Goal: Information Seeking & Learning: Learn about a topic

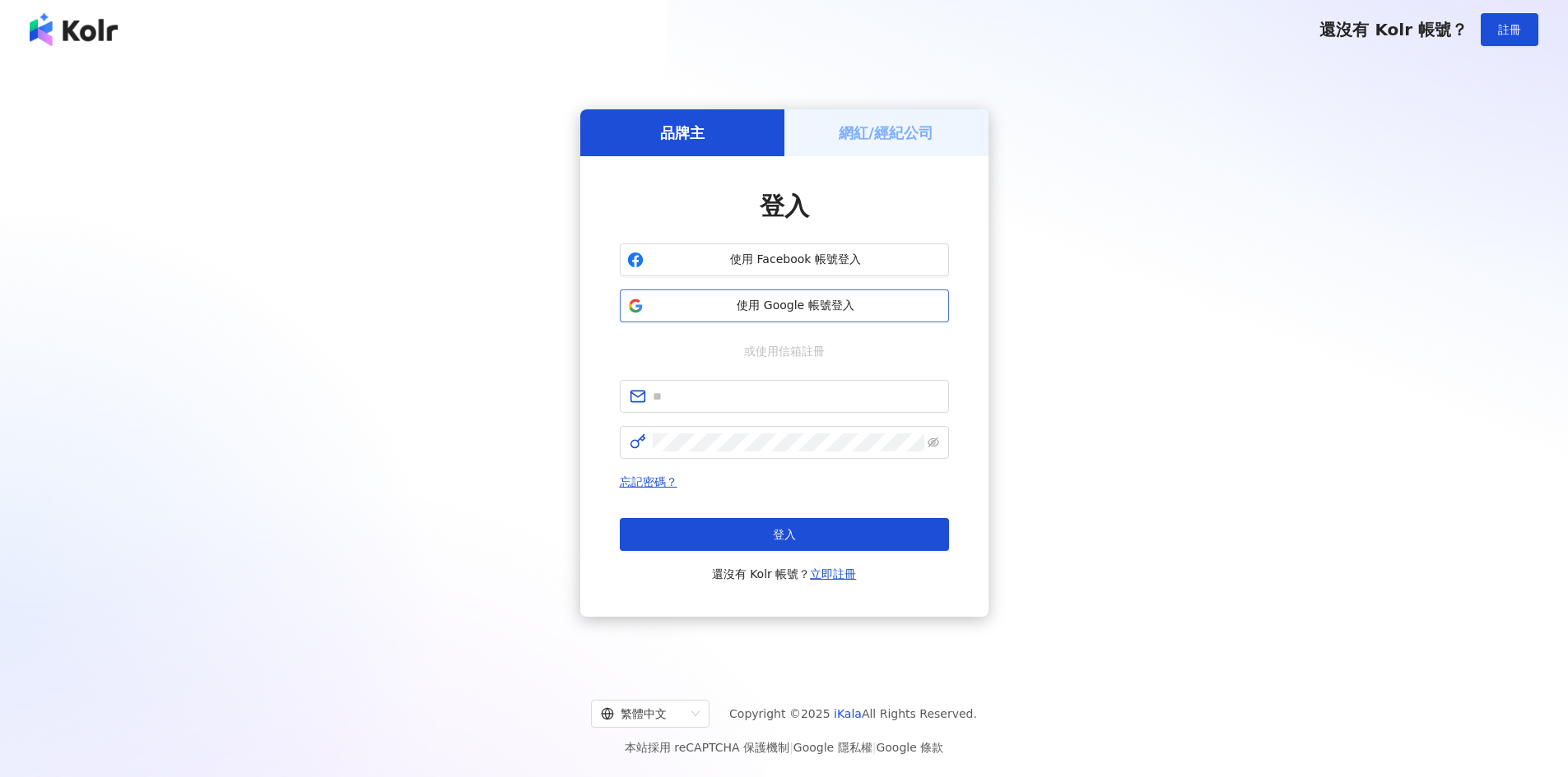
click at [814, 306] on span "使用 Google 帳號登入" at bounding box center [795, 306] width 291 height 17
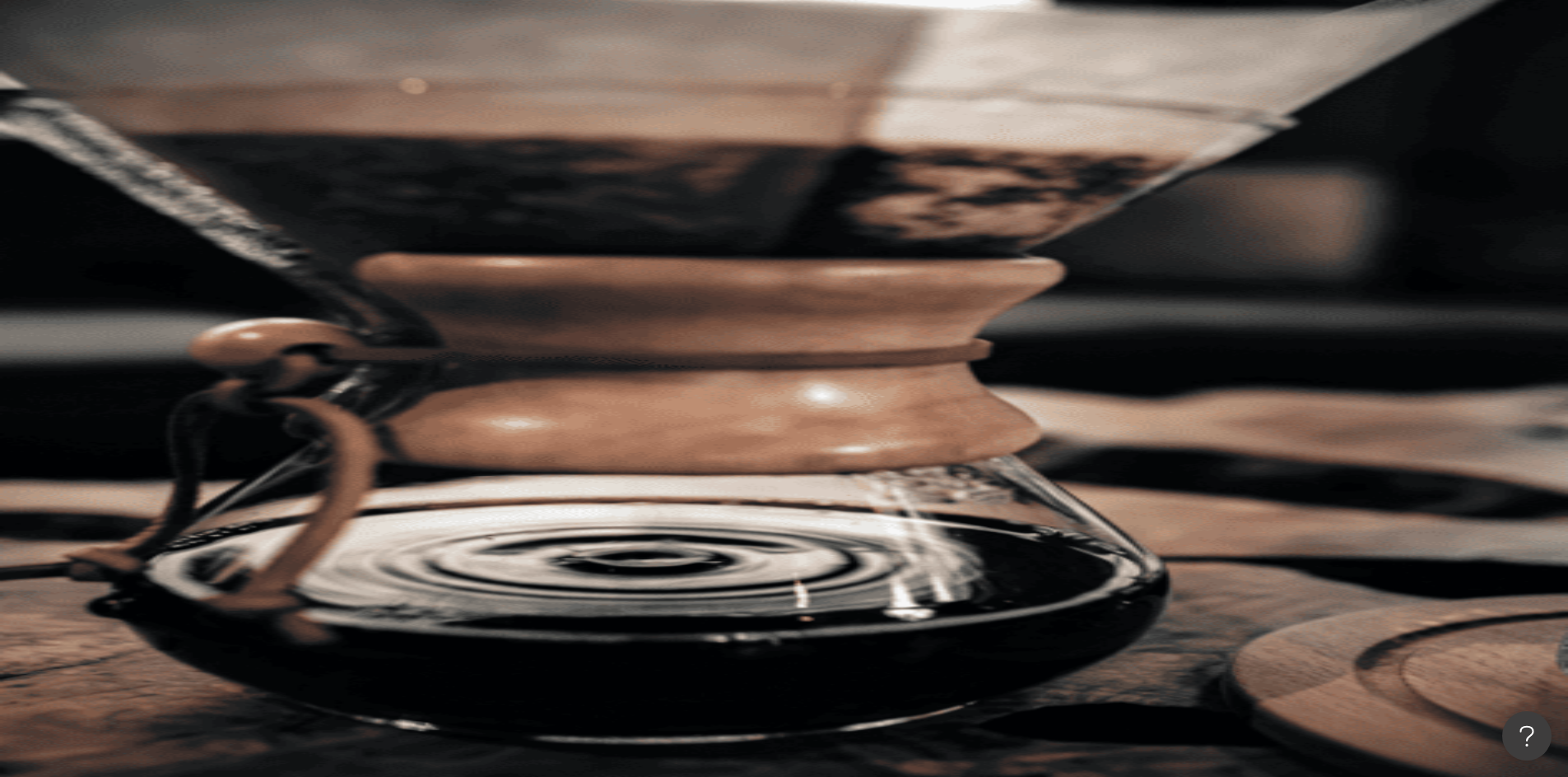
click at [434, 97] on input "search" at bounding box center [367, 82] width 133 height 32
click at [277, 94] on span "不分平台" at bounding box center [240, 80] width 73 height 26
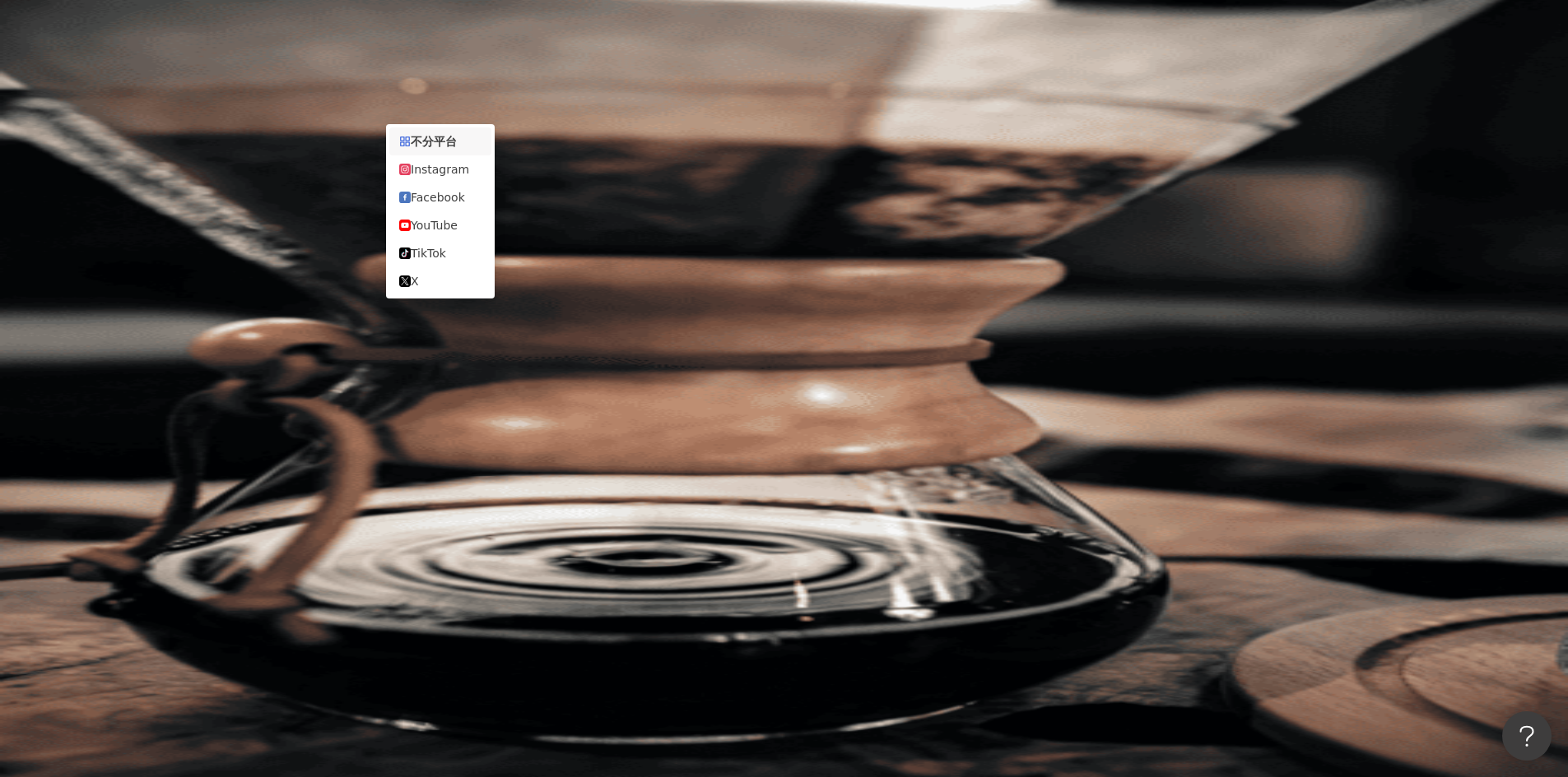
click at [277, 94] on span "不分平台" at bounding box center [240, 80] width 73 height 26
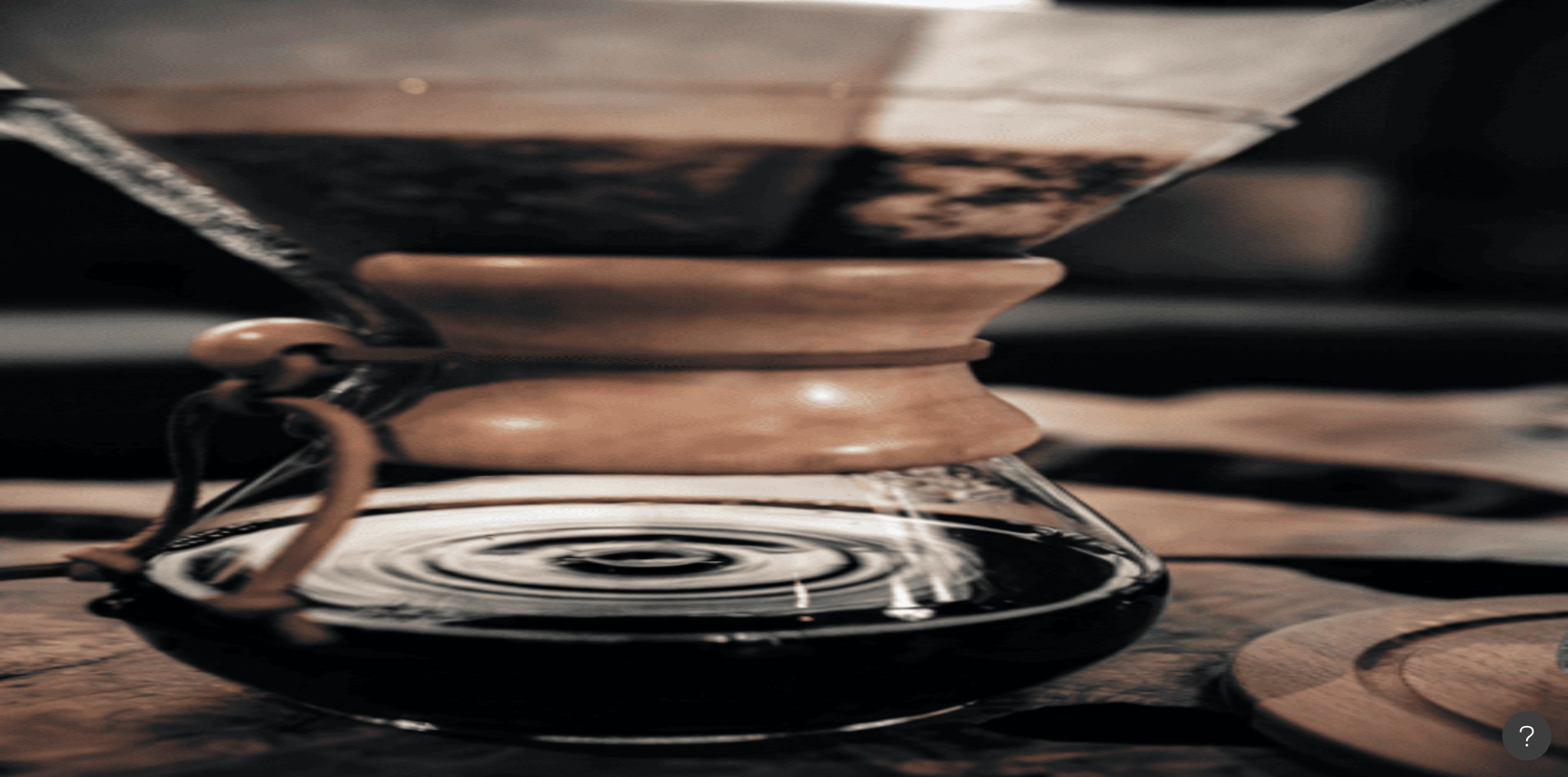
click at [434, 97] on input "search" at bounding box center [367, 82] width 133 height 32
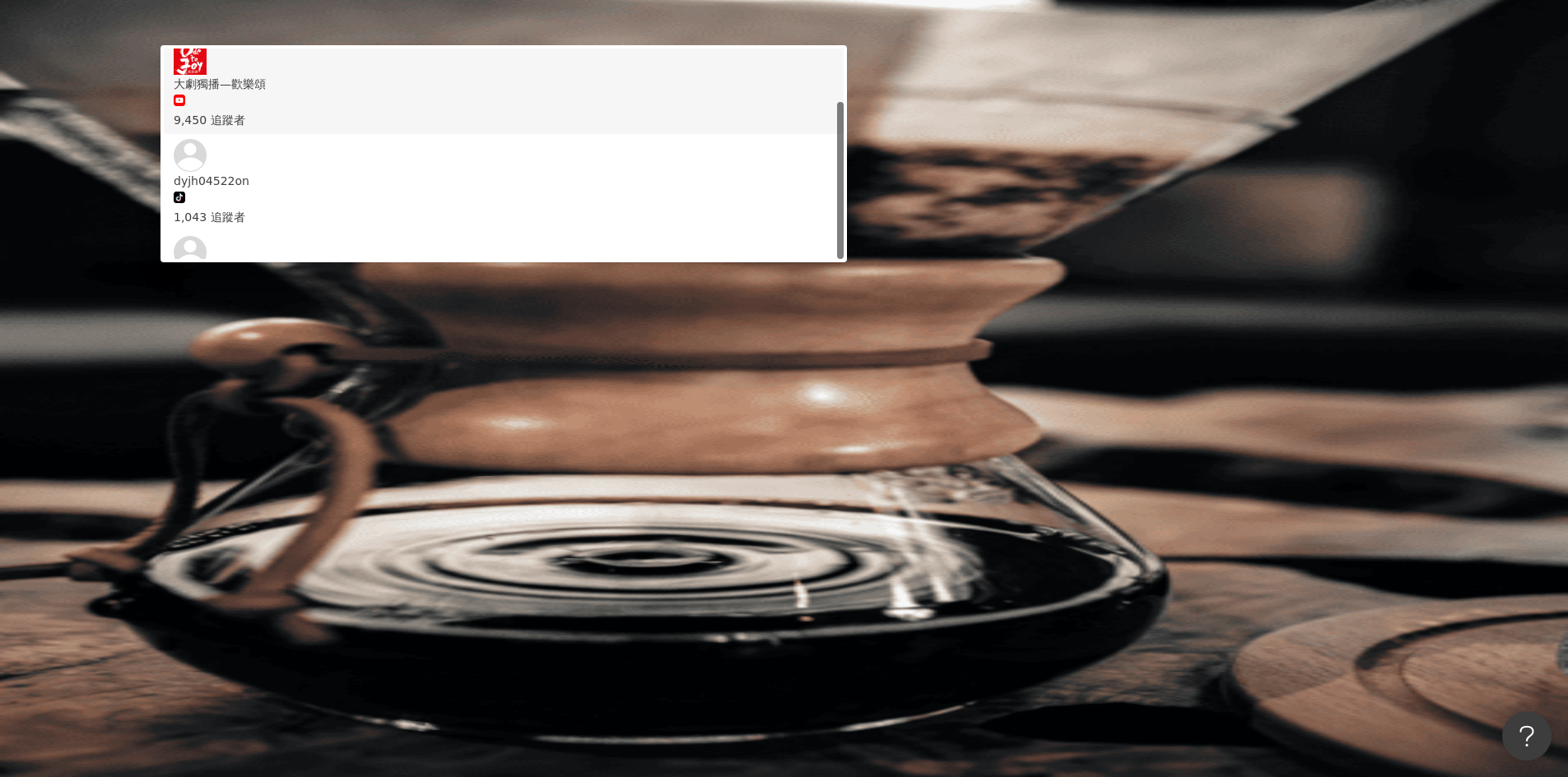
click at [434, 97] on input "**" at bounding box center [367, 82] width 133 height 32
type input "*"
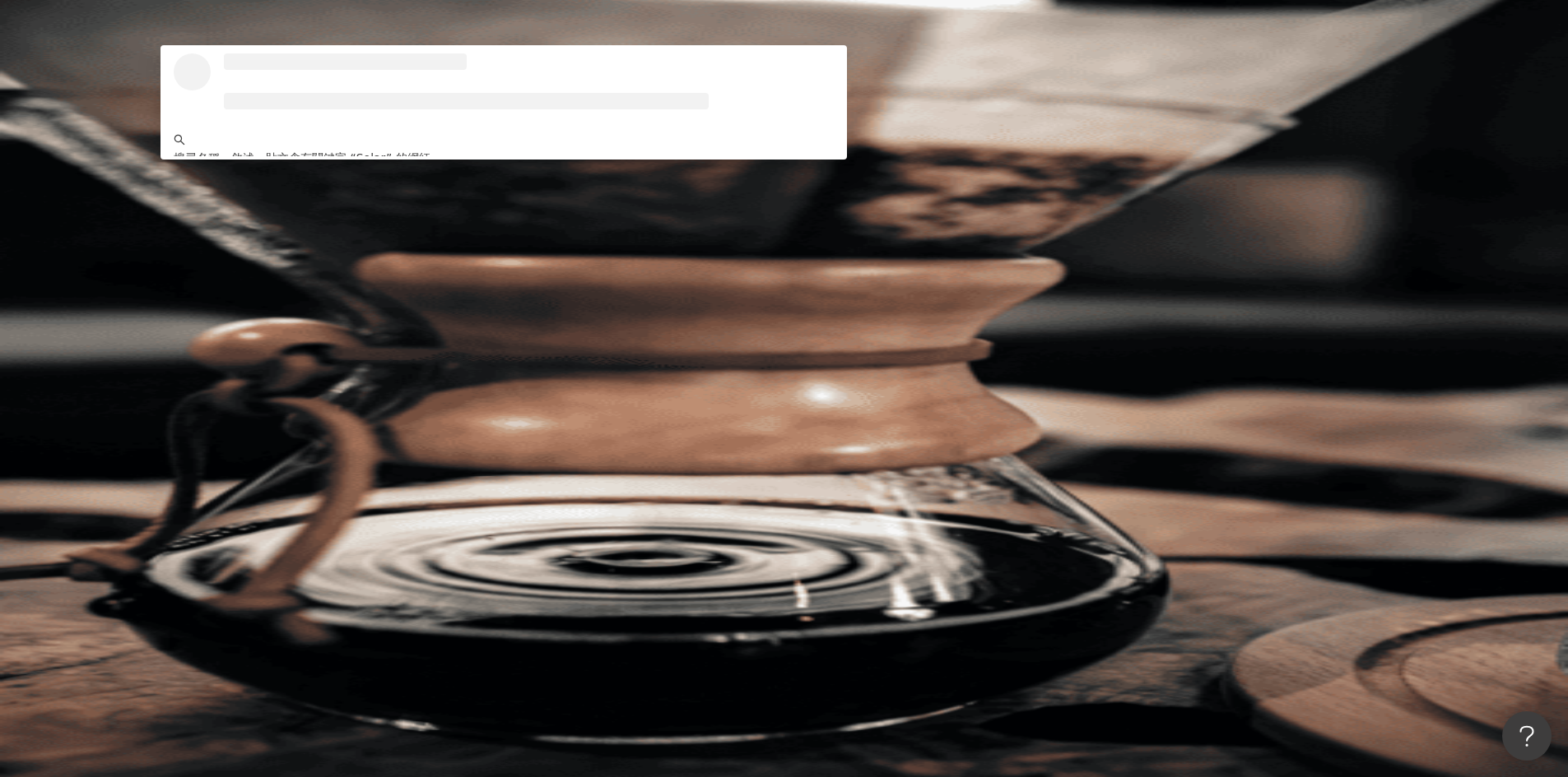
type input "******"
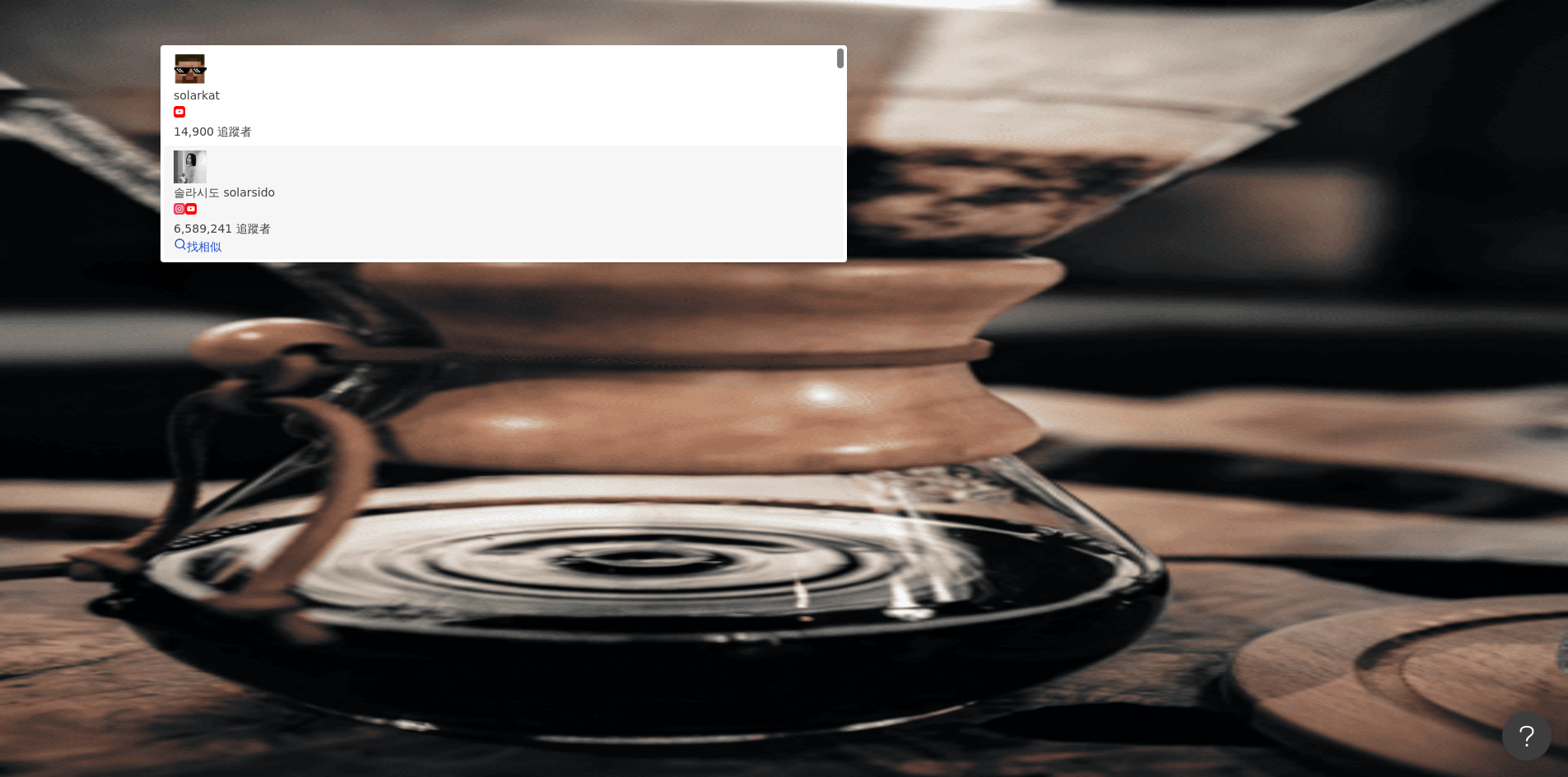
click at [599, 202] on div "솔라시도 solarsido" at bounding box center [503, 192] width 660 height 18
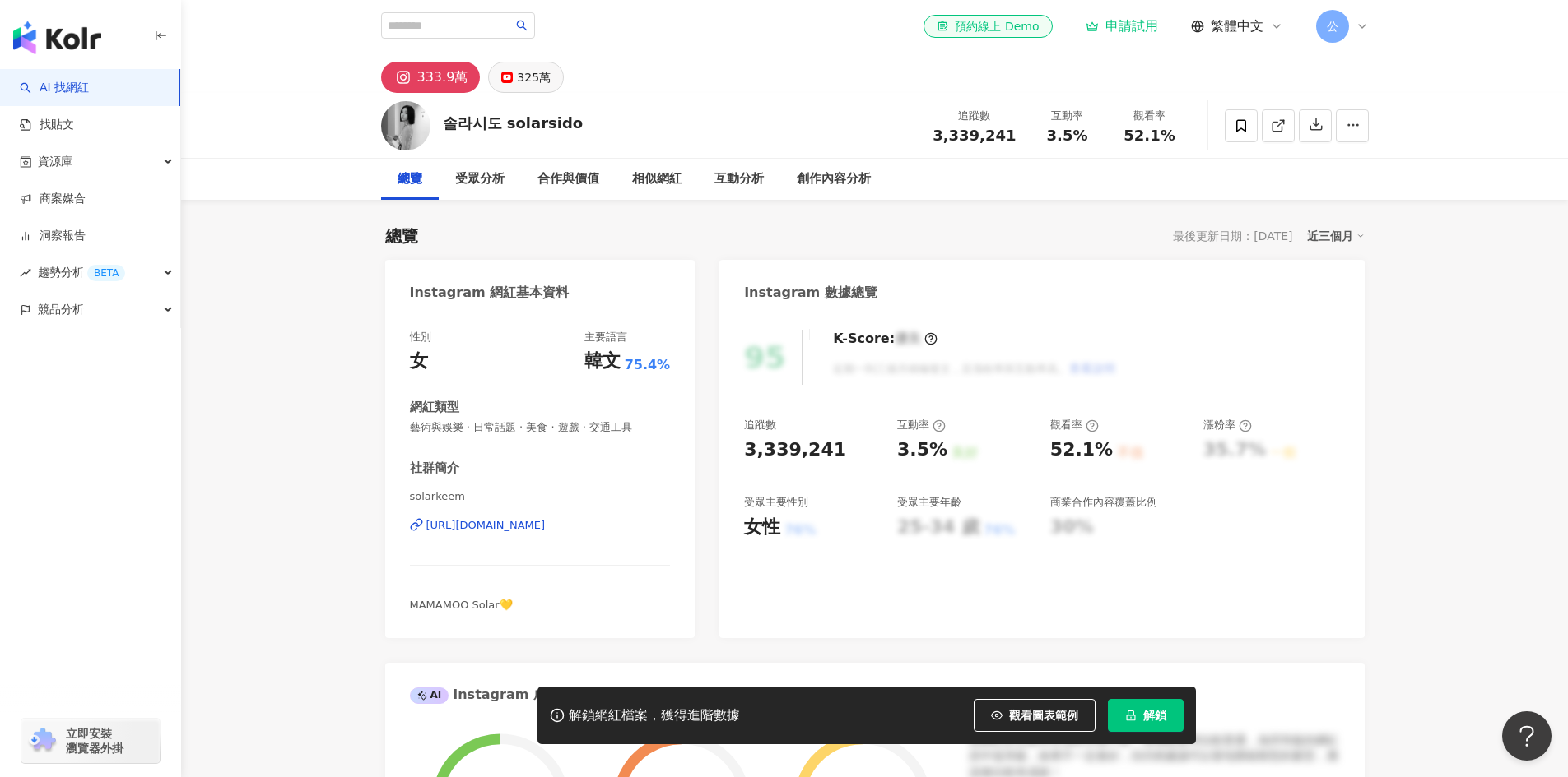
click at [548, 86] on button "325萬" at bounding box center [525, 77] width 75 height 32
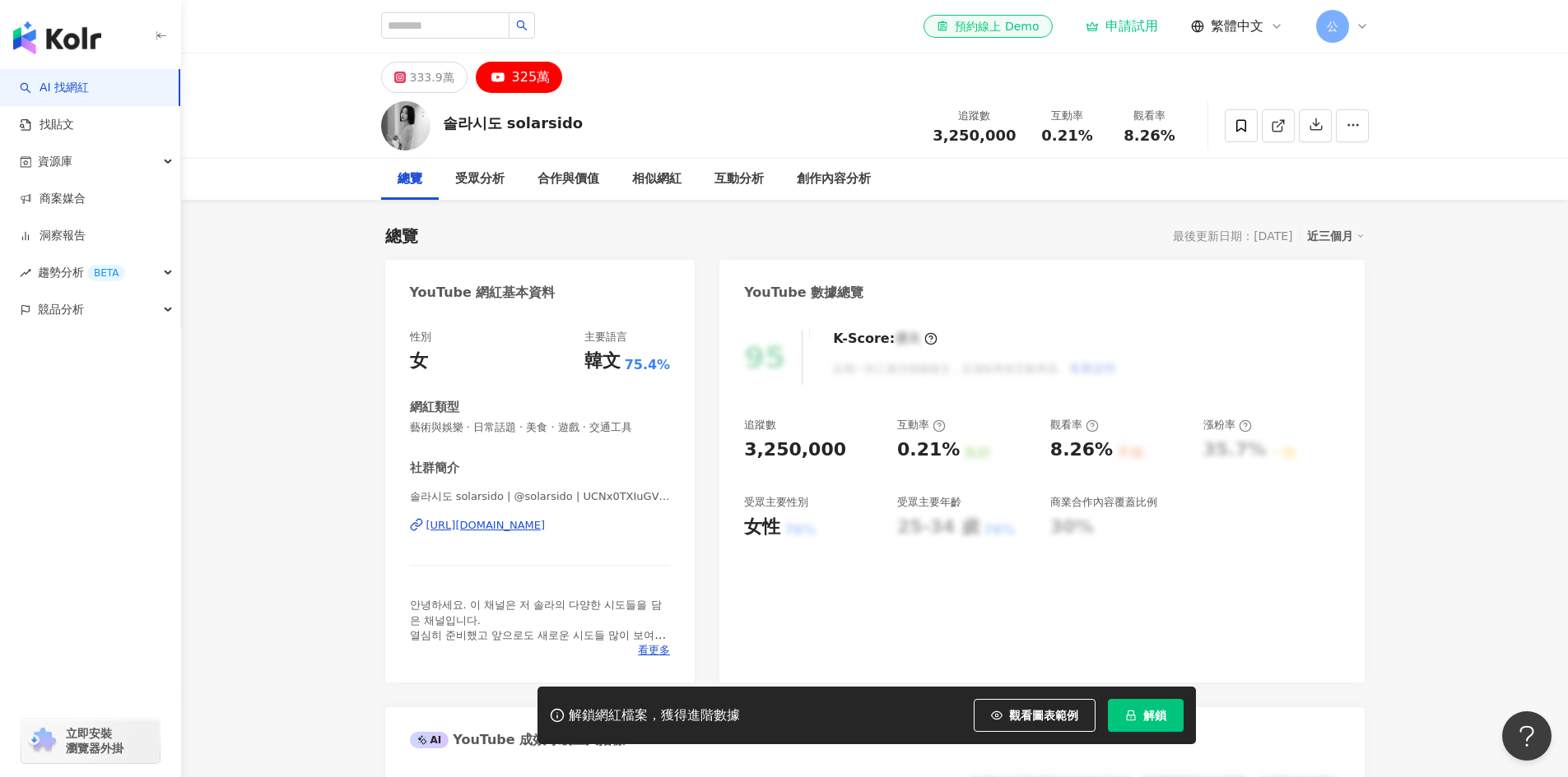
click at [427, 98] on div "솔라시도 solarsido 追蹤數 3,250,000 互動率 0.21% 觀看率 8.26%" at bounding box center [874, 126] width 1053 height 65
click at [424, 80] on div "333.9萬" at bounding box center [432, 77] width 45 height 23
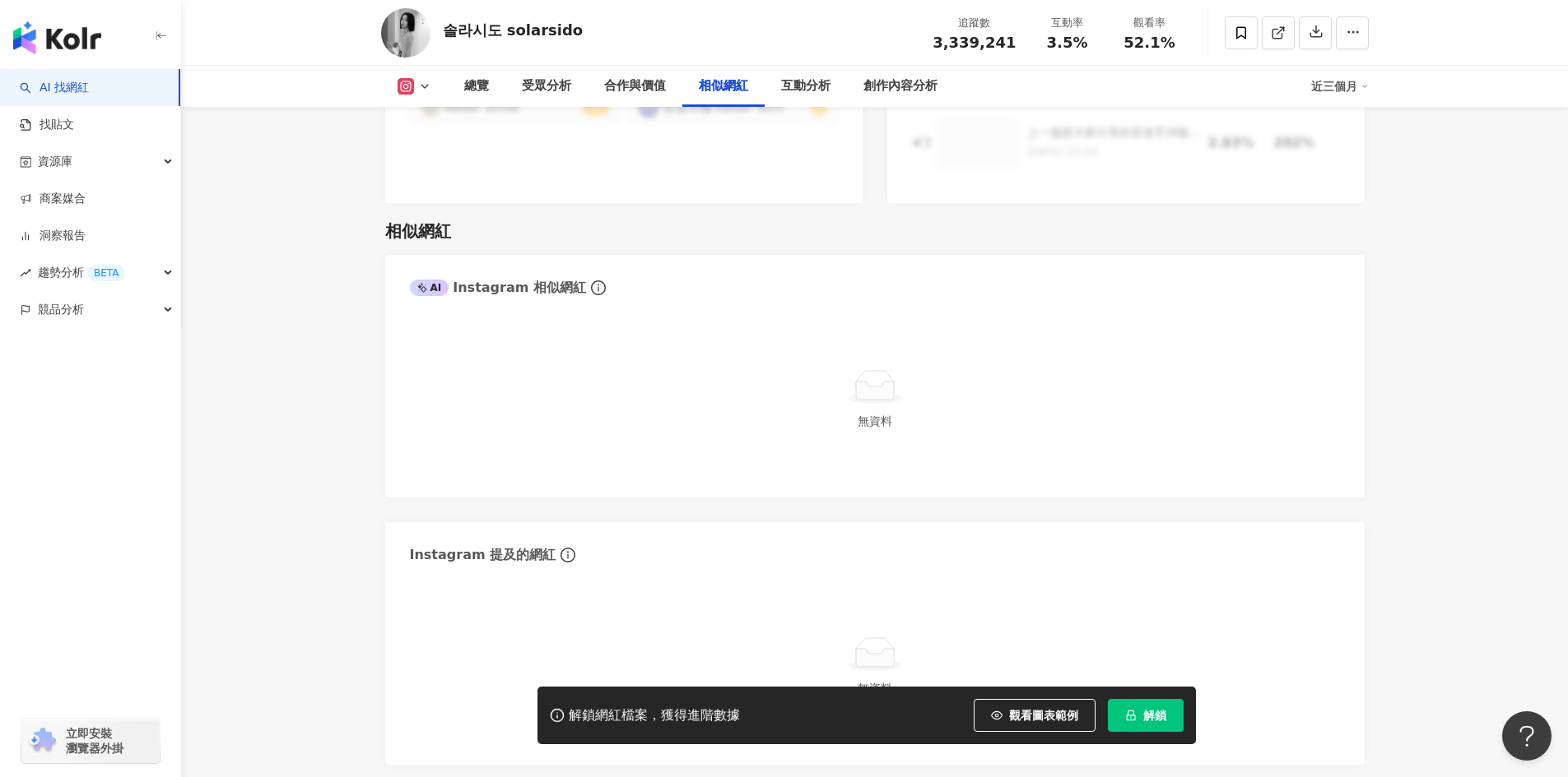
scroll to position [2796, 0]
